Goal: Information Seeking & Learning: Learn about a topic

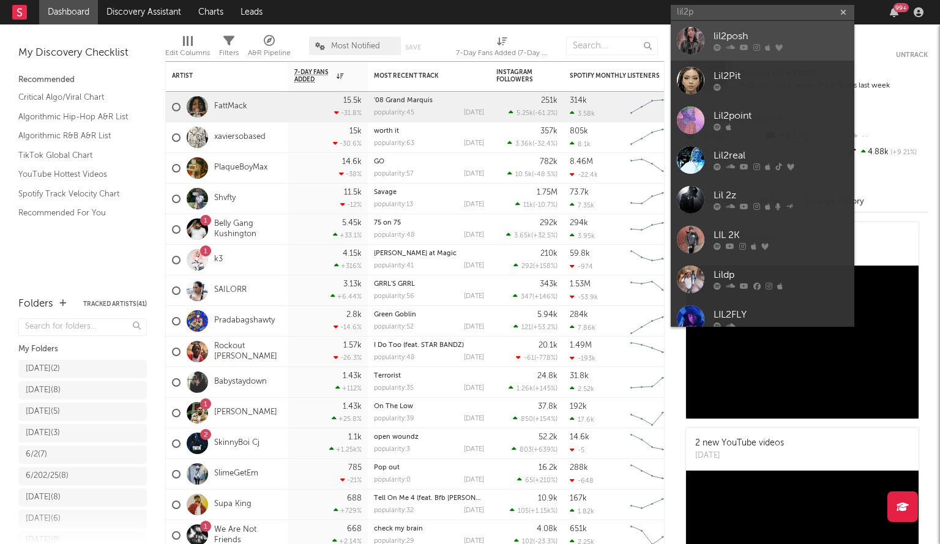
type input "lil2p"
click at [768, 42] on div "lil2posh" at bounding box center [781, 36] width 135 height 15
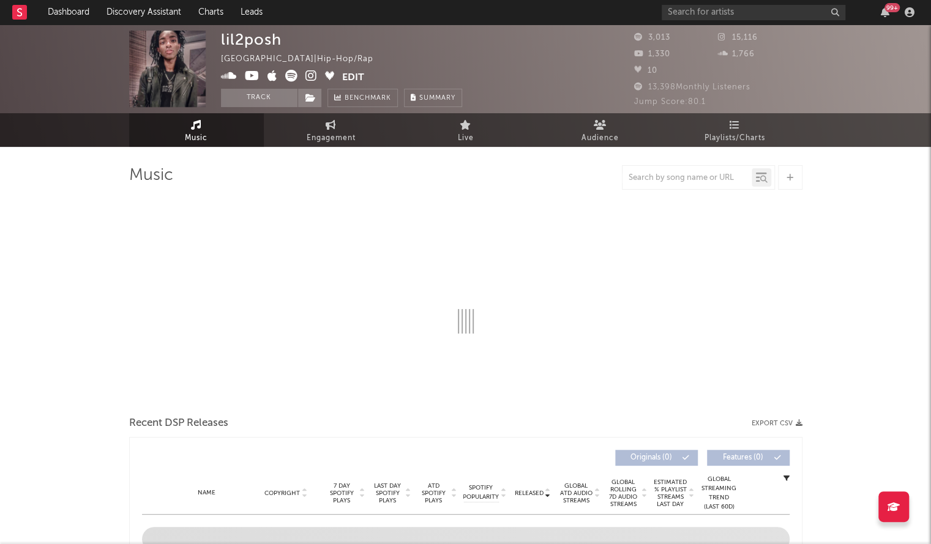
select select "6m"
